Goal: Obtain resource: Obtain resource

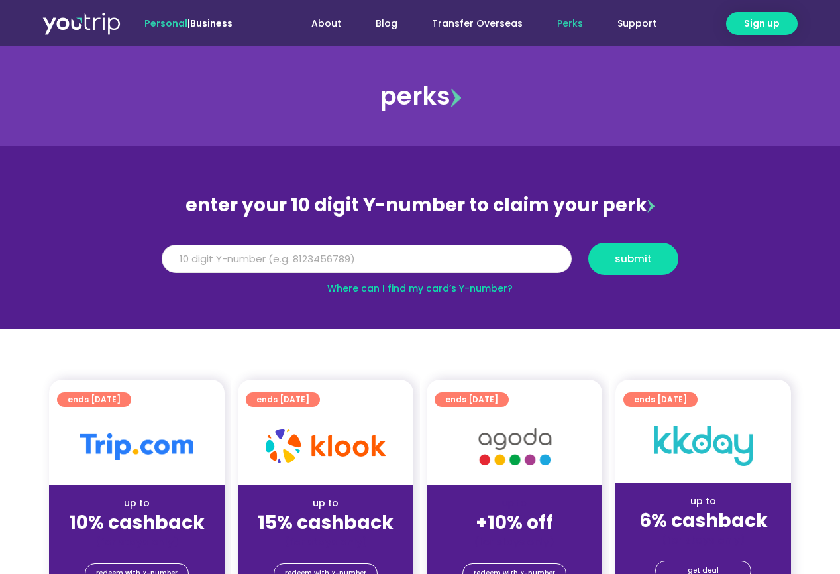
click at [392, 263] on input "Y Number" at bounding box center [367, 259] width 410 height 29
type input "8142070456"
click at [614, 260] on span "submit" at bounding box center [634, 259] width 68 height 10
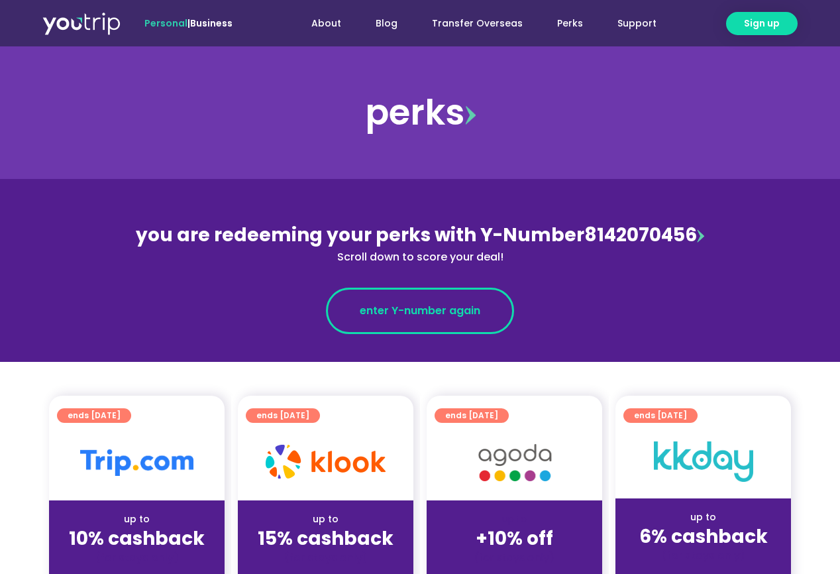
click at [450, 316] on span "enter Y-number again" at bounding box center [420, 311] width 121 height 16
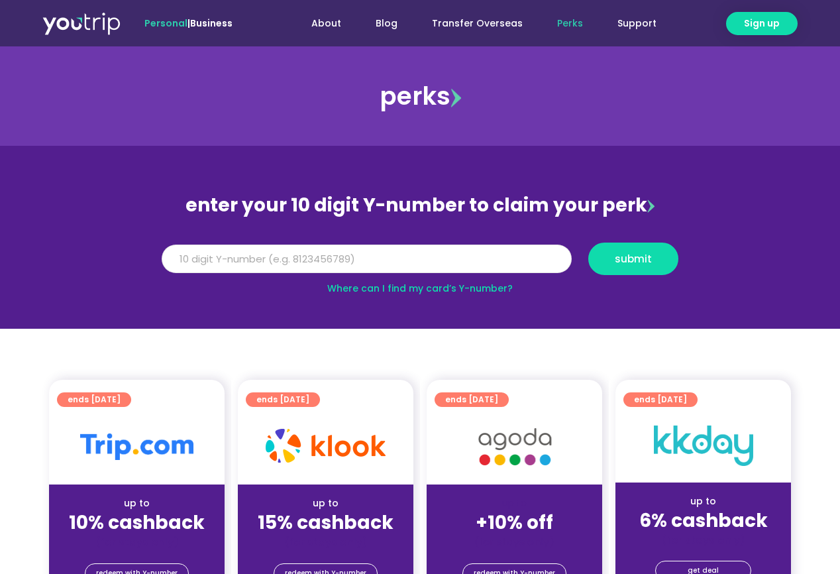
click at [386, 253] on input "Y Number" at bounding box center [367, 259] width 410 height 29
click at [95, 26] on img at bounding box center [81, 23] width 78 height 24
click at [353, 259] on input "Y Number" at bounding box center [367, 259] width 410 height 29
type input "8142070456"
click at [611, 266] on button "submit" at bounding box center [634, 259] width 90 height 32
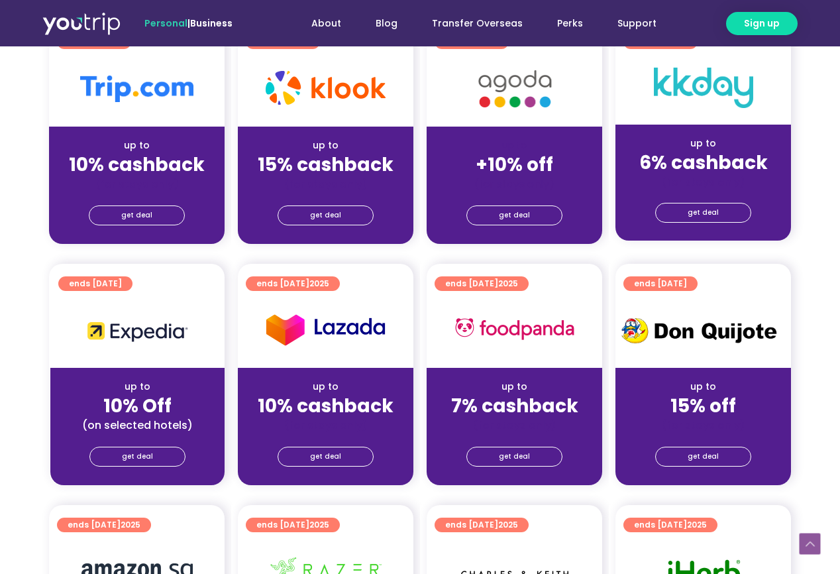
scroll to position [500, 0]
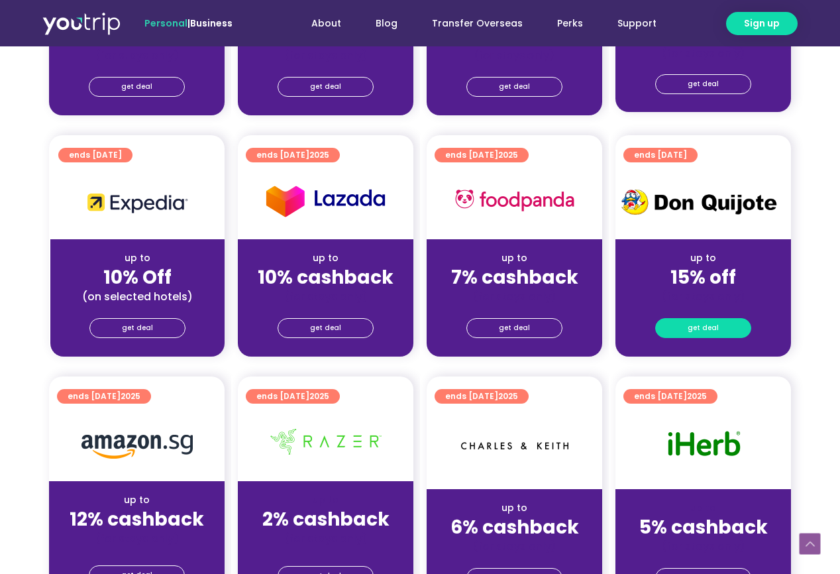
click at [685, 328] on link "get deal" at bounding box center [704, 328] width 96 height 20
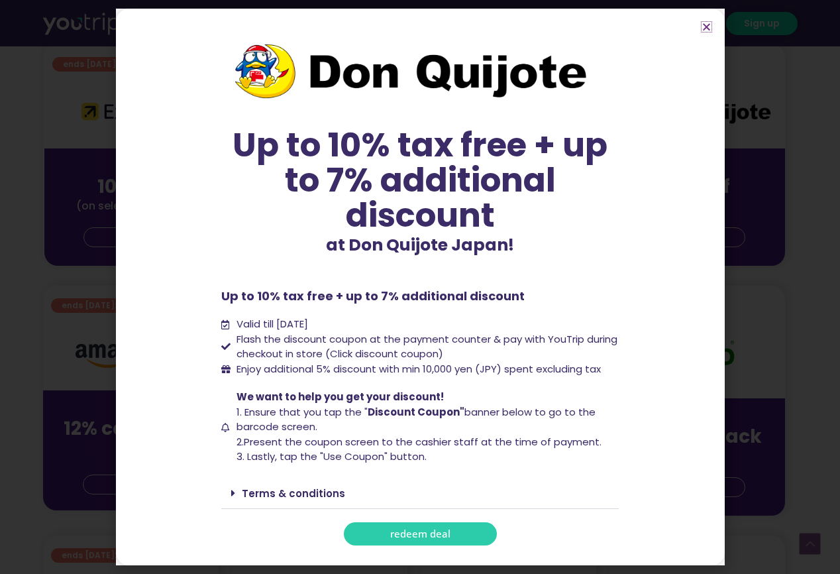
scroll to position [595, 6]
click at [445, 524] on link "redeem deal" at bounding box center [420, 533] width 153 height 23
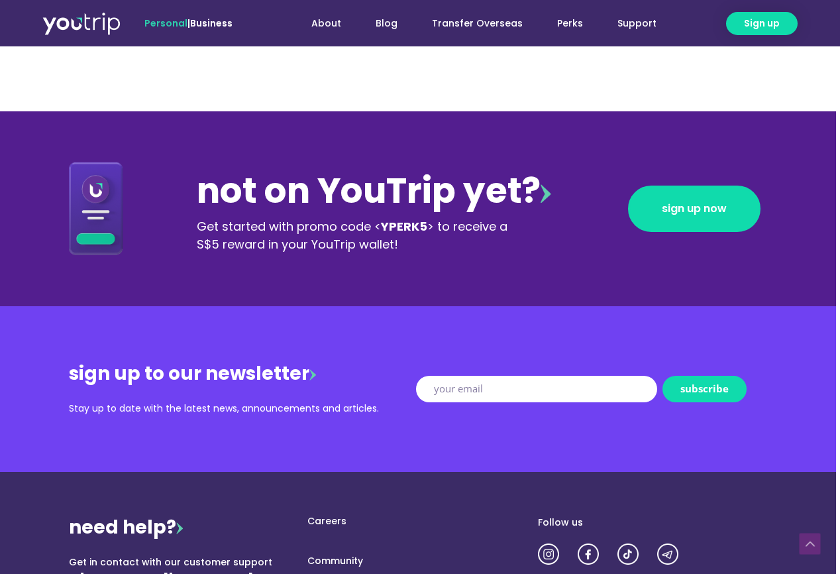
scroll to position [1344, 5]
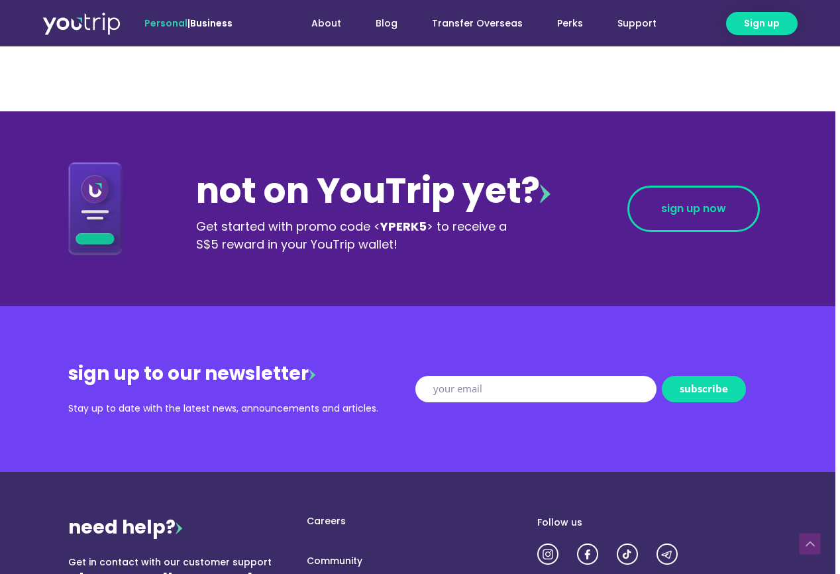
click at [660, 209] on link "sign up now" at bounding box center [694, 209] width 133 height 46
